Goal: Transaction & Acquisition: Purchase product/service

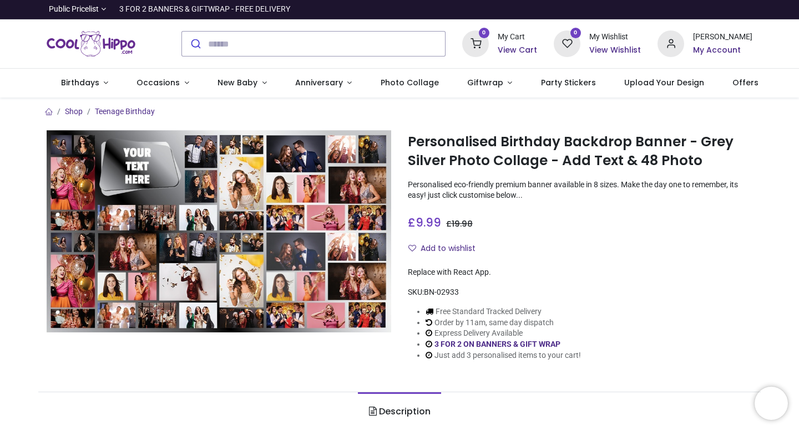
type input "**********"
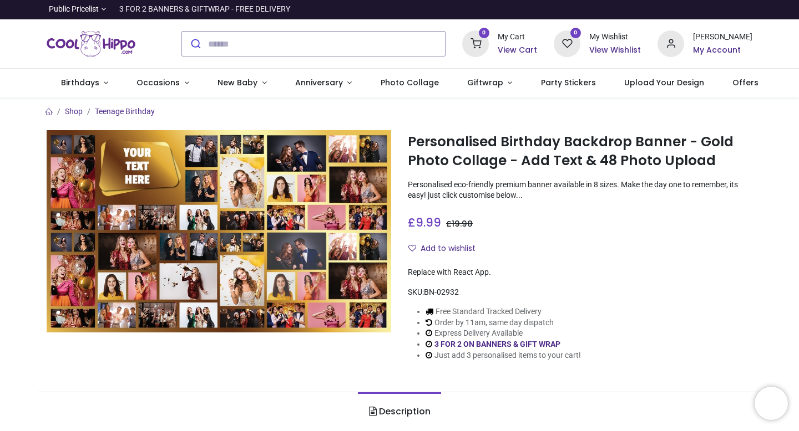
type input "**********"
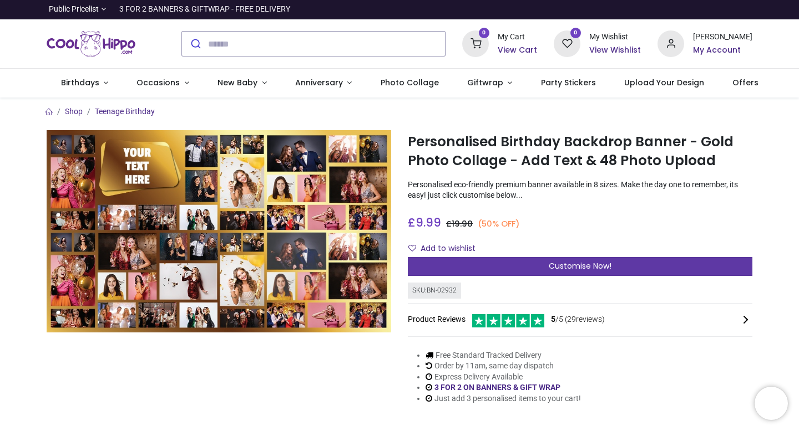
click at [549, 264] on span "Customise Now!" at bounding box center [579, 266] width 63 height 11
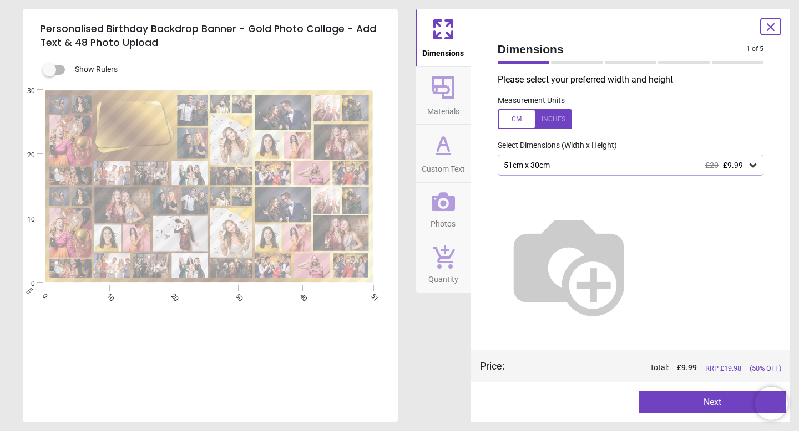
click at [144, 133] on div at bounding box center [131, 124] width 59 height 40
click at [571, 250] on img at bounding box center [568, 265] width 142 height 142
click at [749, 169] on icon at bounding box center [752, 165] width 11 height 11
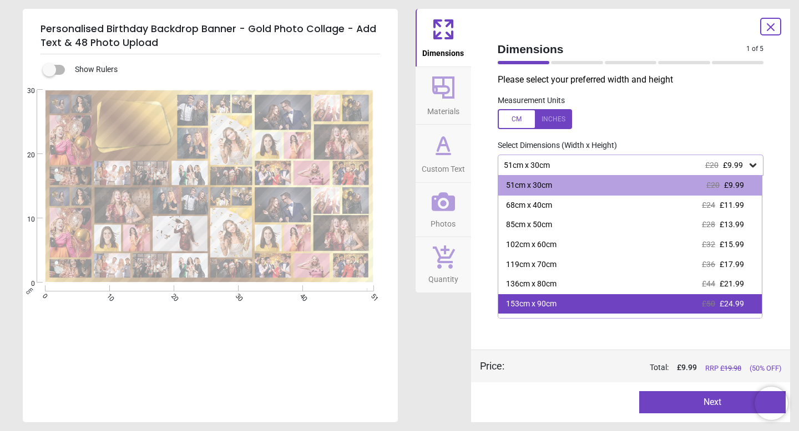
click at [581, 305] on div "153cm x 90cm £50 £24.99" at bounding box center [630, 304] width 264 height 20
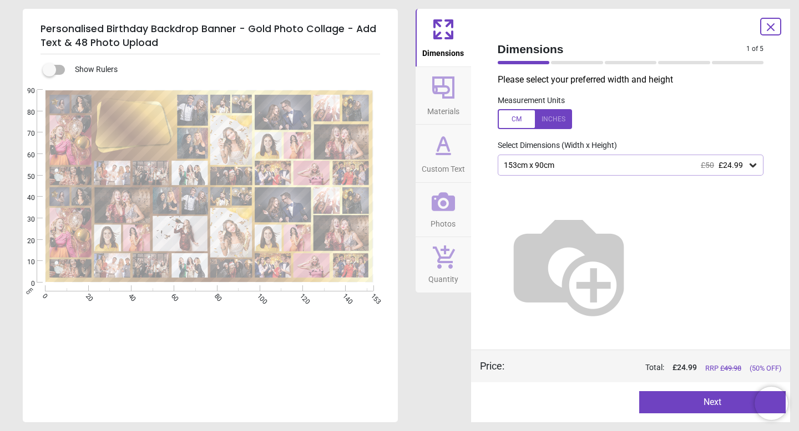
click at [713, 404] on button "Next" at bounding box center [712, 402] width 146 height 22
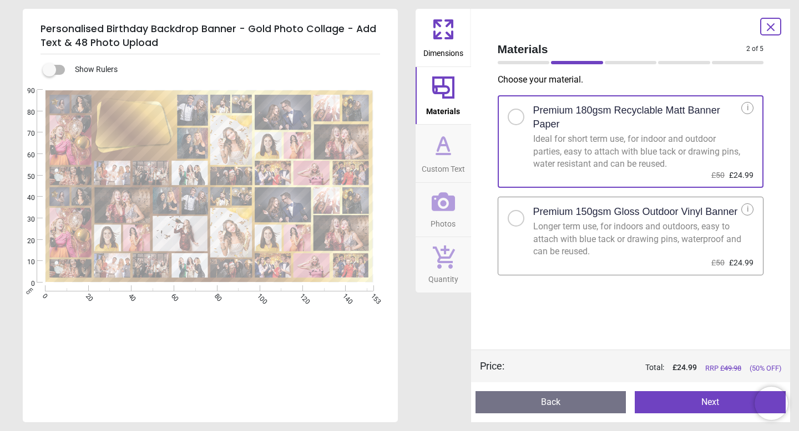
click at [517, 220] on div at bounding box center [515, 218] width 7 height 7
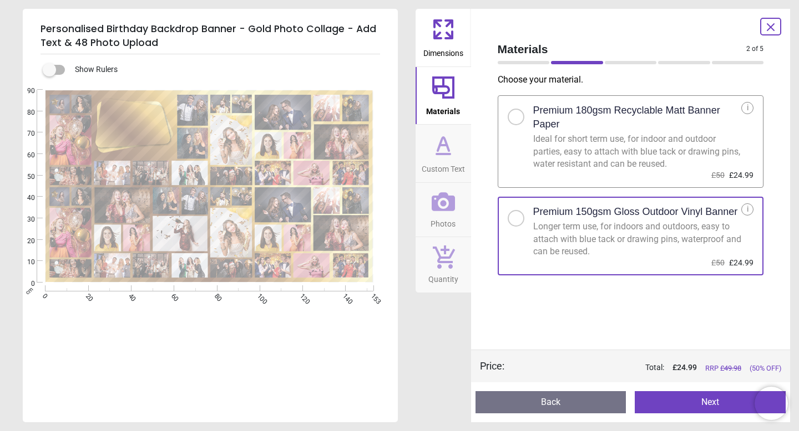
click at [709, 400] on button "Next" at bounding box center [709, 402] width 151 height 22
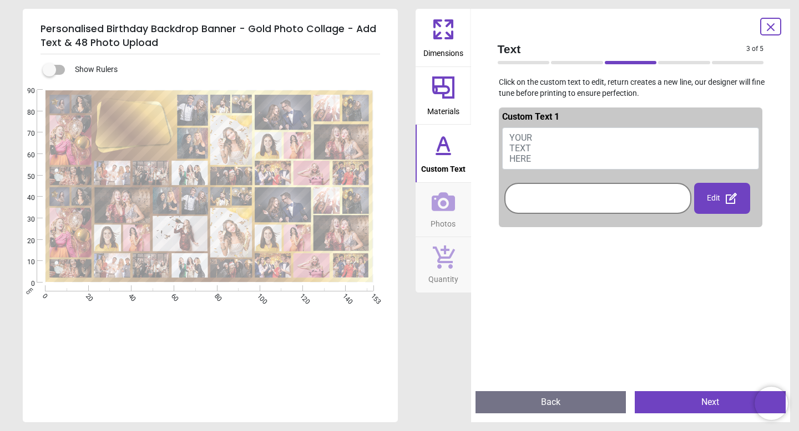
drag, startPoint x: 532, startPoint y: 156, endPoint x: 511, endPoint y: 144, distance: 24.3
click at [511, 144] on button "YOUR TEXT HERE" at bounding box center [630, 149] width 257 height 42
click at [538, 156] on button "YOUR TEXT HERE" at bounding box center [630, 149] width 257 height 42
click at [515, 137] on span "YOUR TEXT HERE" at bounding box center [520, 149] width 23 height 32
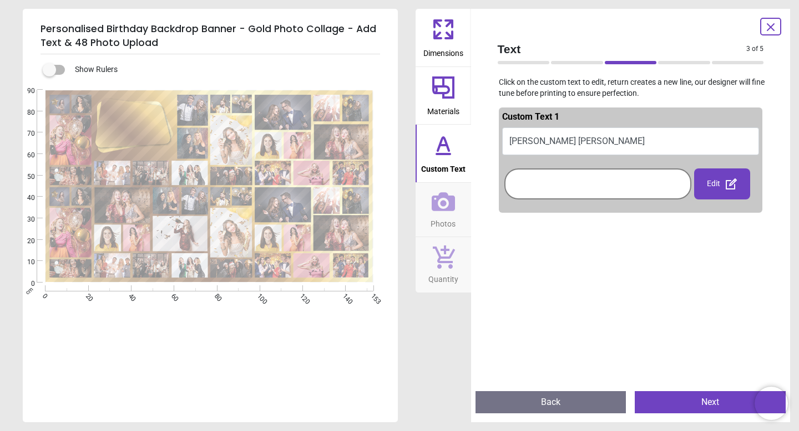
type textarea "**********"
click at [591, 197] on div at bounding box center [597, 184] width 181 height 26
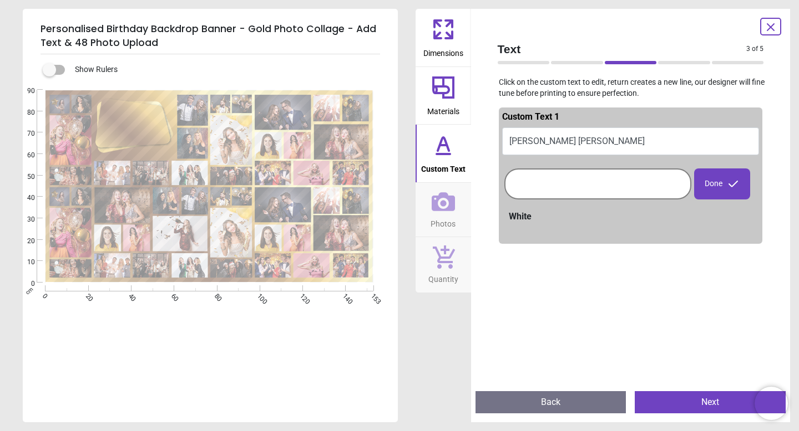
click at [448, 162] on span "Custom Text" at bounding box center [443, 167] width 44 height 17
click at [548, 181] on div at bounding box center [597, 184] width 181 height 26
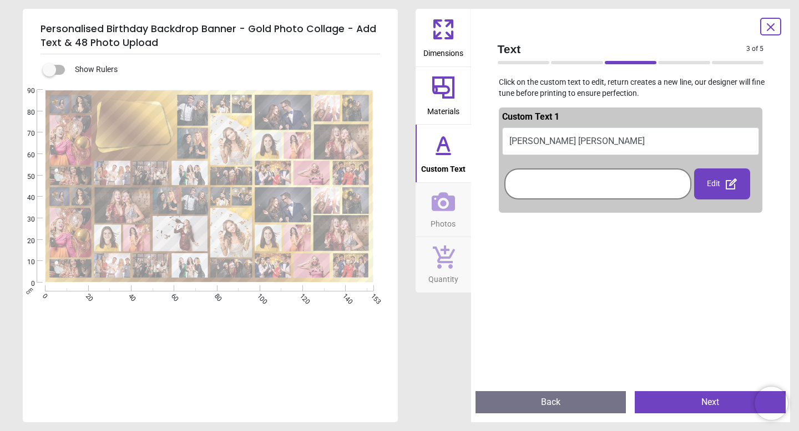
click at [548, 181] on div at bounding box center [597, 184] width 181 height 26
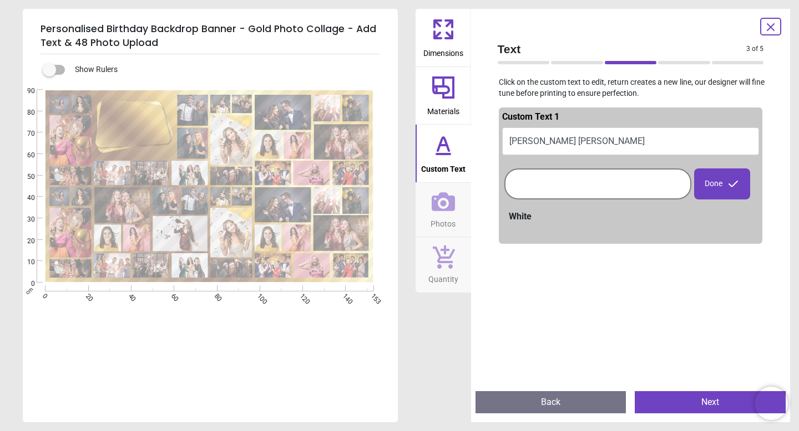
click at [559, 193] on div at bounding box center [597, 184] width 181 height 26
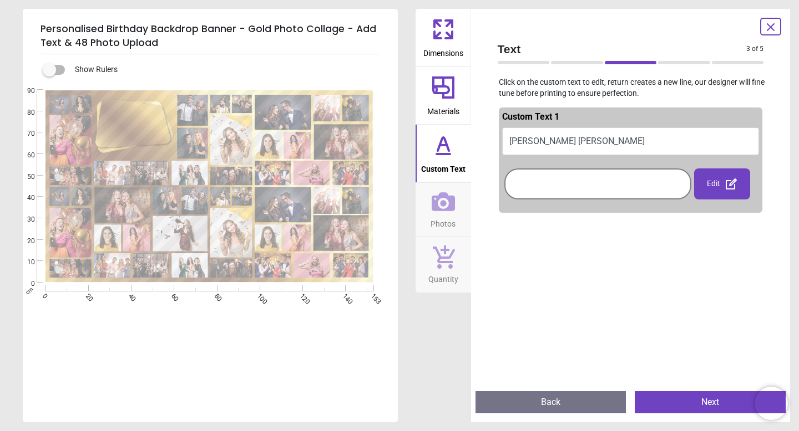
click at [559, 193] on div at bounding box center [597, 184] width 181 height 26
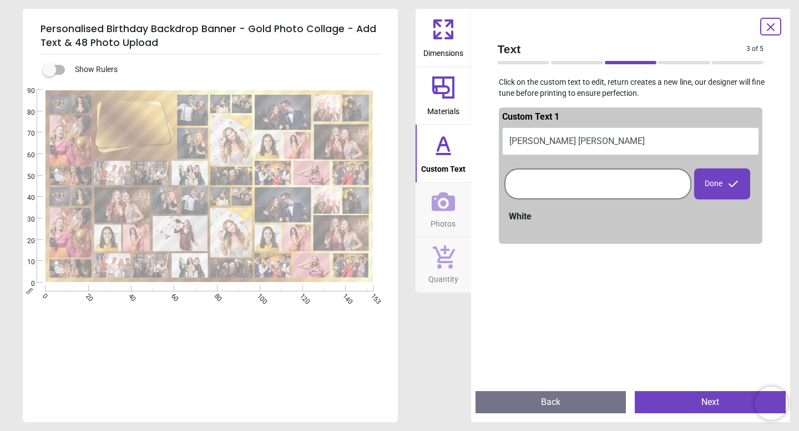
click at [526, 217] on div "White" at bounding box center [634, 217] width 251 height 12
click at [725, 190] on div "Done" at bounding box center [722, 184] width 56 height 31
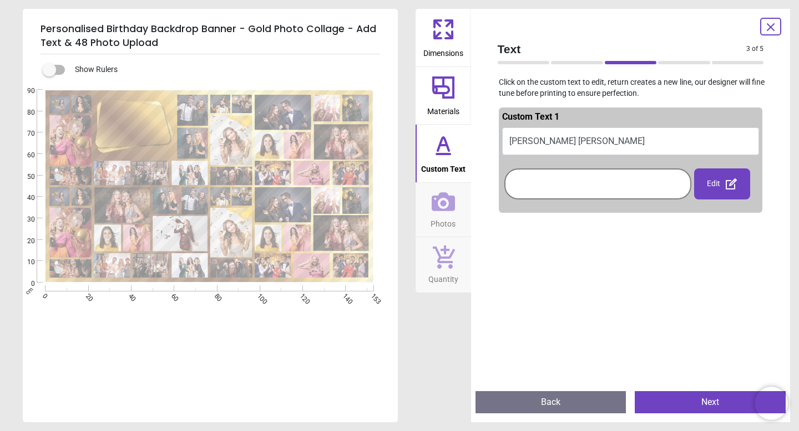
click at [714, 184] on div "Edit" at bounding box center [722, 184] width 56 height 31
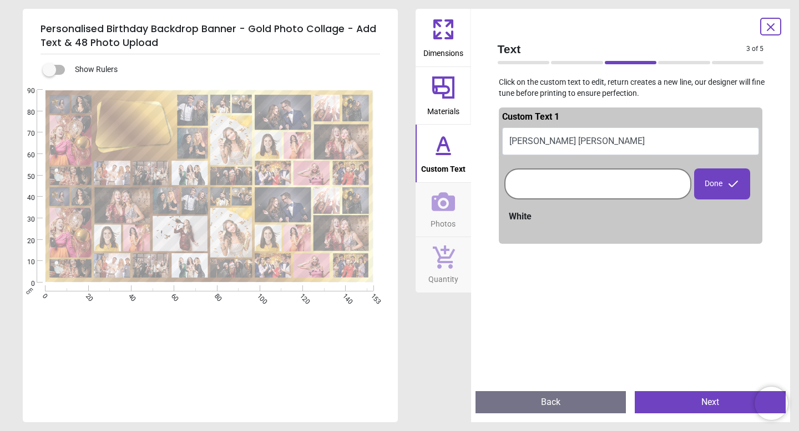
click at [714, 184] on div "Done" at bounding box center [722, 184] width 56 height 31
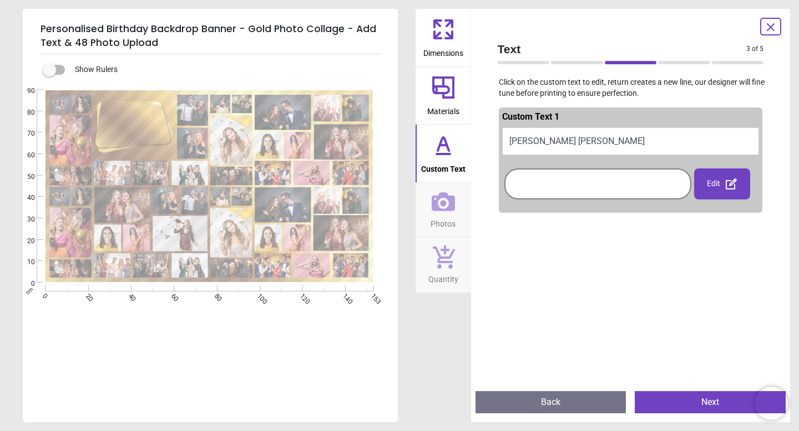
click at [670, 403] on button "Next" at bounding box center [709, 402] width 151 height 22
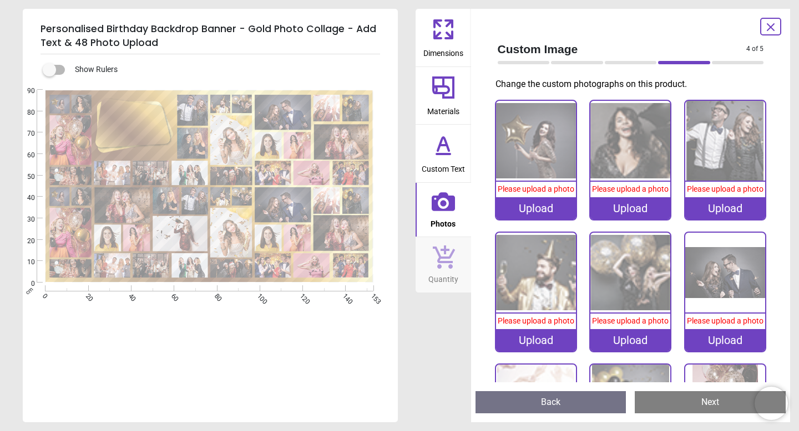
click at [543, 207] on div "Upload" at bounding box center [536, 208] width 80 height 22
click at [437, 219] on span "Photos" at bounding box center [442, 221] width 25 height 17
click at [527, 212] on div "Upload" at bounding box center [536, 208] width 80 height 22
click at [526, 201] on div "Upload" at bounding box center [536, 208] width 80 height 22
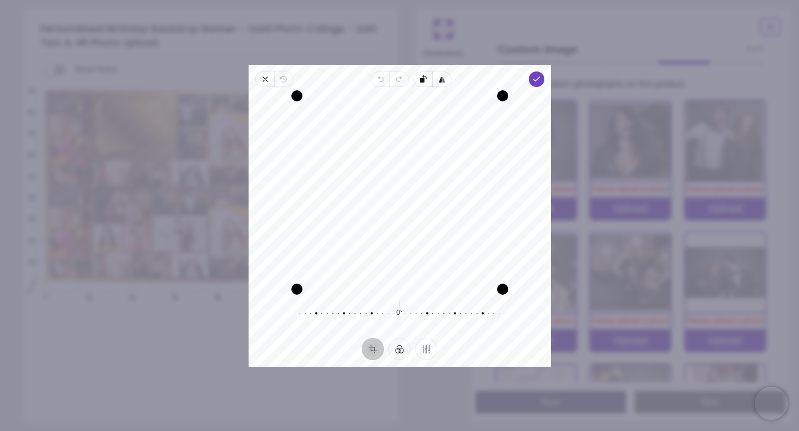
drag, startPoint x: 475, startPoint y: 229, endPoint x: 465, endPoint y: 215, distance: 17.5
click at [466, 215] on div "Recenter" at bounding box center [399, 193] width 284 height 194
drag, startPoint x: 400, startPoint y: 99, endPoint x: 390, endPoint y: 95, distance: 10.7
click at [391, 96] on div "Drag edge t" at bounding box center [399, 94] width 207 height 11
drag, startPoint x: 501, startPoint y: 99, endPoint x: 604, endPoint y: 102, distance: 102.6
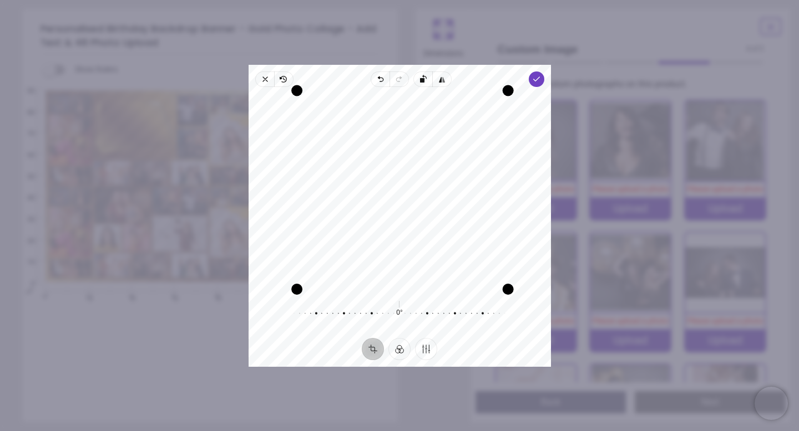
click at [604, 238] on div "× Trustpilot Product Reviews 5 /5 ( 29 reviews) Claire Boyle Absolutely amazing…" at bounding box center [580, 278] width 344 height 80
click at [536, 82] on icon "button" at bounding box center [535, 79] width 9 height 9
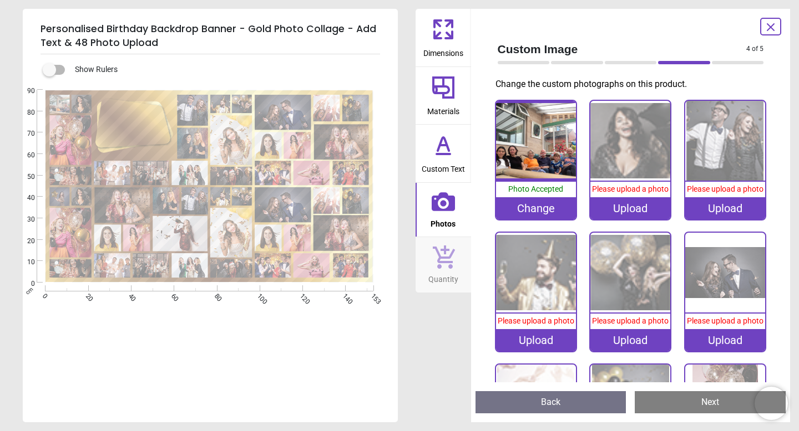
click at [615, 201] on div "Upload" at bounding box center [630, 208] width 80 height 22
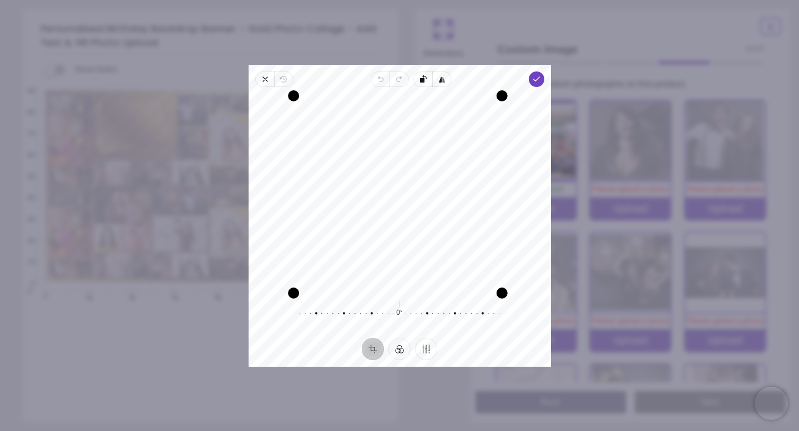
drag, startPoint x: 295, startPoint y: 291, endPoint x: 252, endPoint y: 288, distance: 42.8
click at [252, 288] on div "Recenter" at bounding box center [399, 192] width 302 height 202
drag, startPoint x: 292, startPoint y: 289, endPoint x: 255, endPoint y: 287, distance: 37.8
click at [254, 287] on div "Recenter" at bounding box center [399, 192] width 302 height 202
drag, startPoint x: 499, startPoint y: 217, endPoint x: 537, endPoint y: 220, distance: 37.8
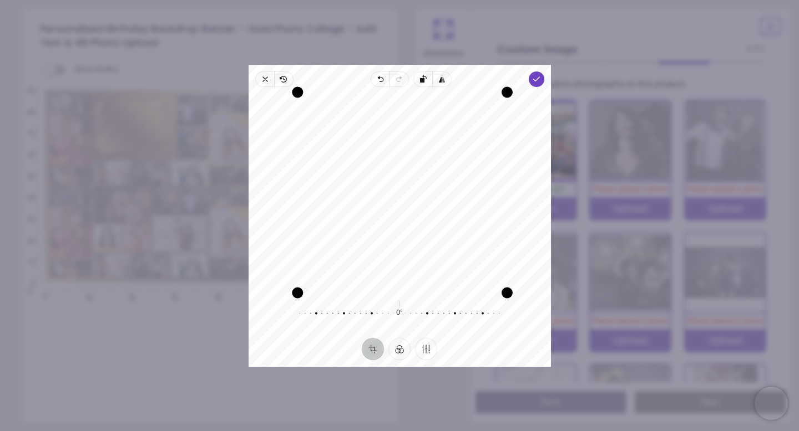
click at [539, 220] on div "Recenter" at bounding box center [399, 193] width 284 height 194
drag, startPoint x: 297, startPoint y: 98, endPoint x: 255, endPoint y: 104, distance: 43.1
click at [255, 104] on div "Recenter" at bounding box center [399, 192] width 302 height 202
click at [369, 348] on button "Crop" at bounding box center [373, 349] width 22 height 22
drag, startPoint x: 296, startPoint y: 291, endPoint x: 265, endPoint y: 296, distance: 31.4
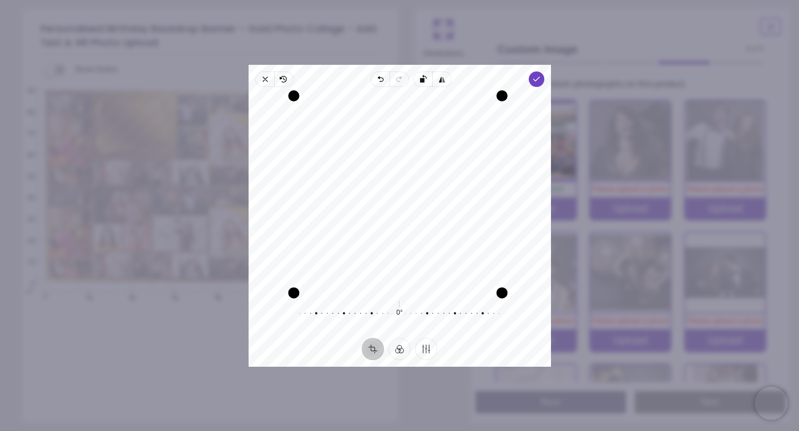
click at [265, 296] on div "Recenter 0° Reset" at bounding box center [399, 212] width 302 height 251
click at [398, 191] on circle "button" at bounding box center [400, 193] width 4 height 4
drag, startPoint x: 501, startPoint y: 225, endPoint x: 546, endPoint y: 211, distance: 47.0
click at [546, 211] on div "Recenter" at bounding box center [399, 192] width 302 height 202
click at [428, 350] on button "Finetune" at bounding box center [426, 349] width 22 height 22
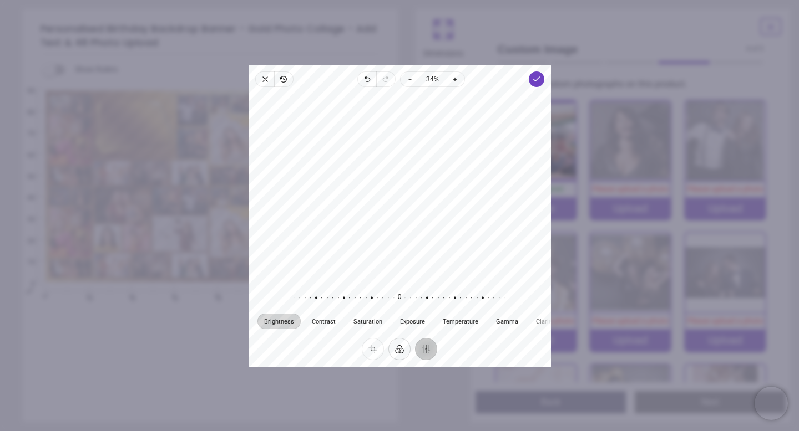
click at [397, 349] on button "Filter" at bounding box center [399, 349] width 22 height 22
click at [375, 353] on button "Crop" at bounding box center [373, 349] width 22 height 22
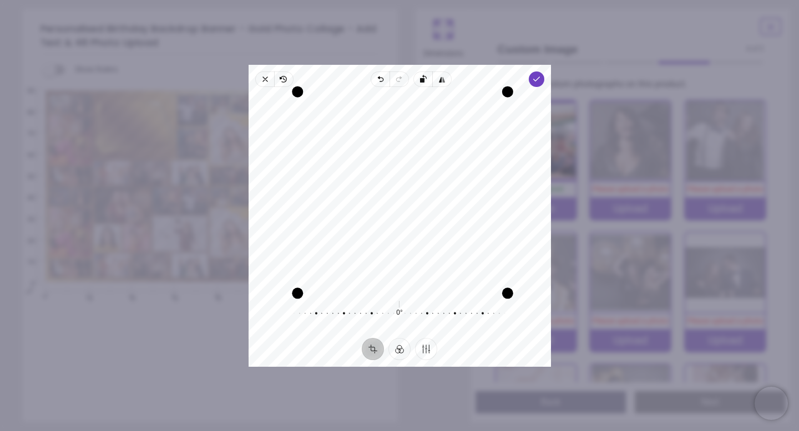
drag, startPoint x: 502, startPoint y: 193, endPoint x: 551, endPoint y: 204, distance: 50.0
click at [552, 238] on div "× Trustpilot Product Reviews 5 /5 ( 29 reviews) Claire Boyle Absolutely amazing…" at bounding box center [580, 278] width 344 height 80
click at [535, 83] on icon "button" at bounding box center [535, 79] width 9 height 9
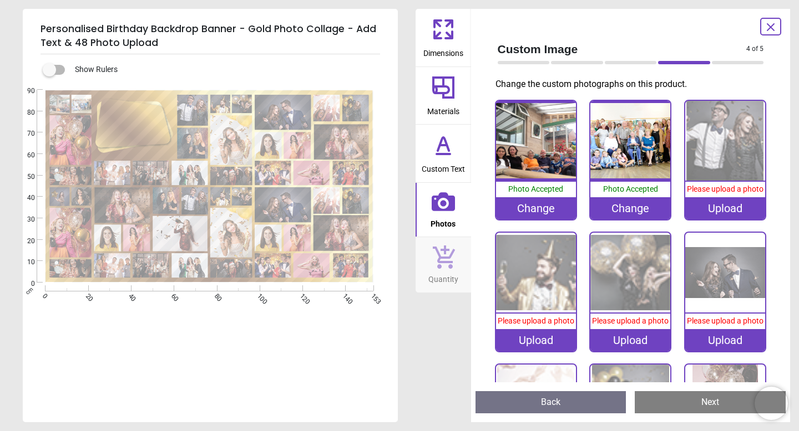
click at [773, 26] on icon at bounding box center [770, 27] width 13 height 13
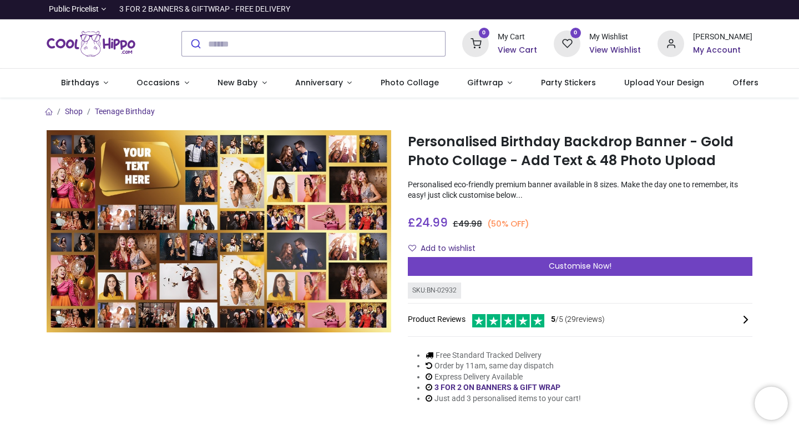
click at [711, 49] on h6 "My Account" at bounding box center [722, 50] width 59 height 11
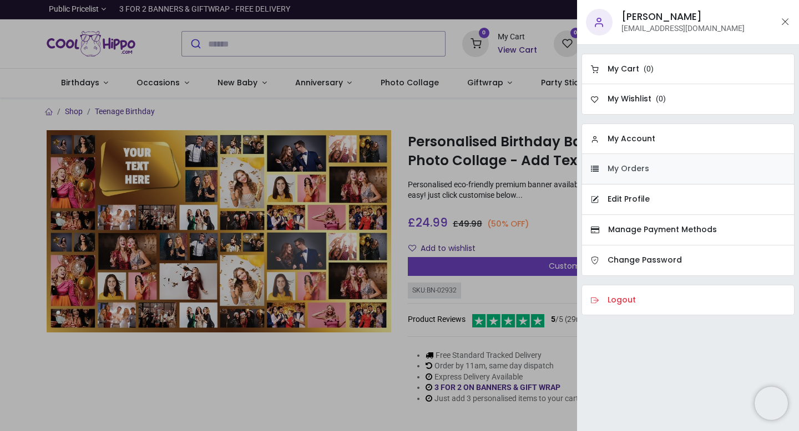
click at [634, 172] on h6 "My Orders" at bounding box center [628, 169] width 42 height 11
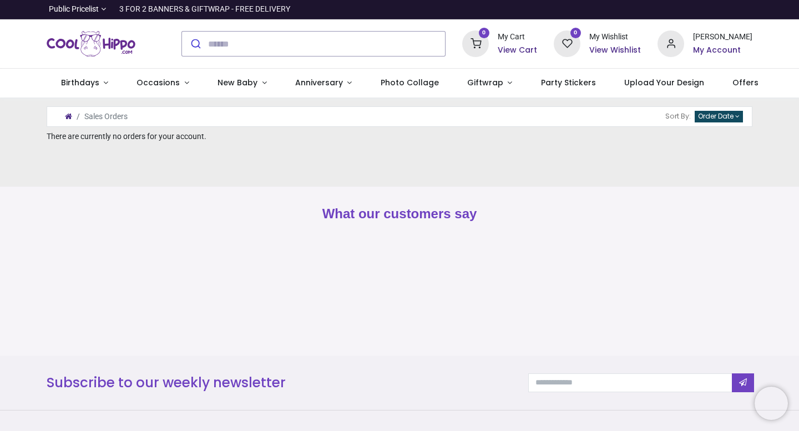
type input "**********"
click at [419, 84] on span "Photo Collage" at bounding box center [409, 82] width 58 height 11
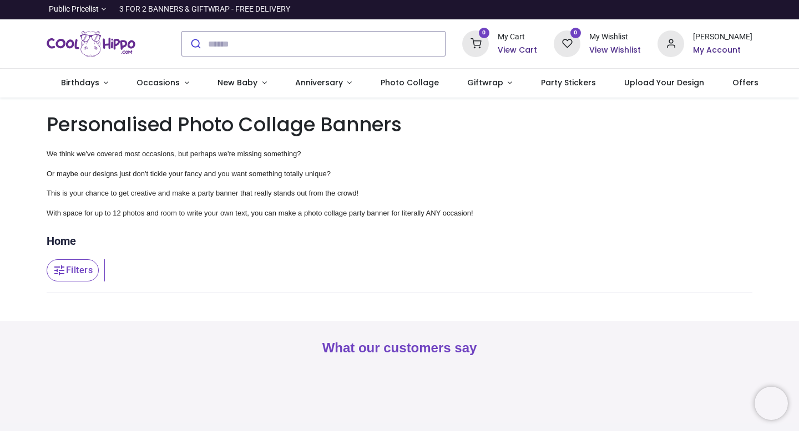
type input "**********"
